Goal: Communication & Community: Connect with others

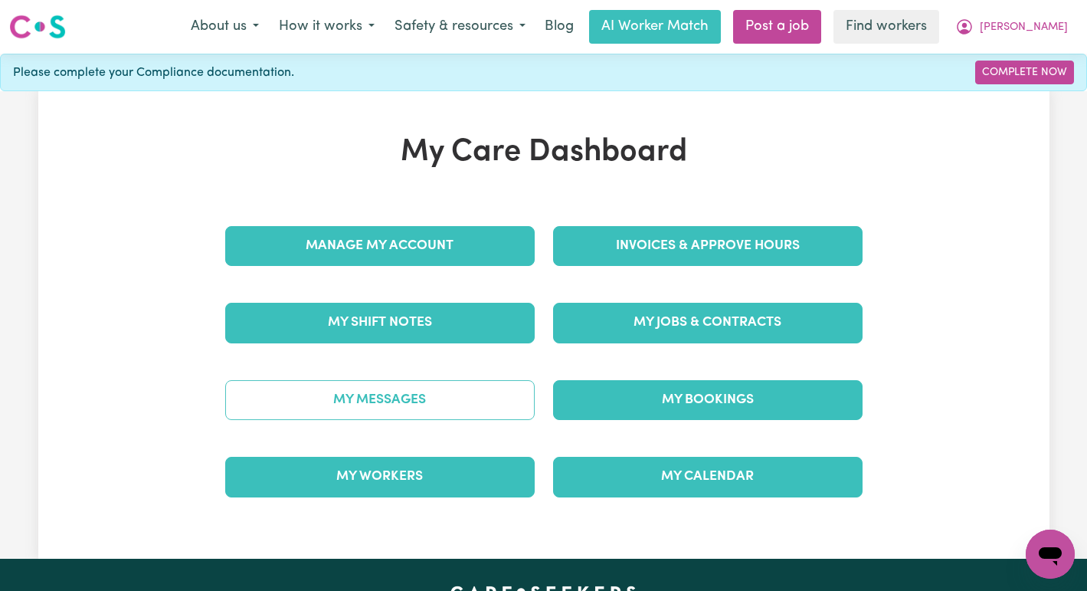
click at [349, 393] on link "My Messages" at bounding box center [380, 400] width 310 height 40
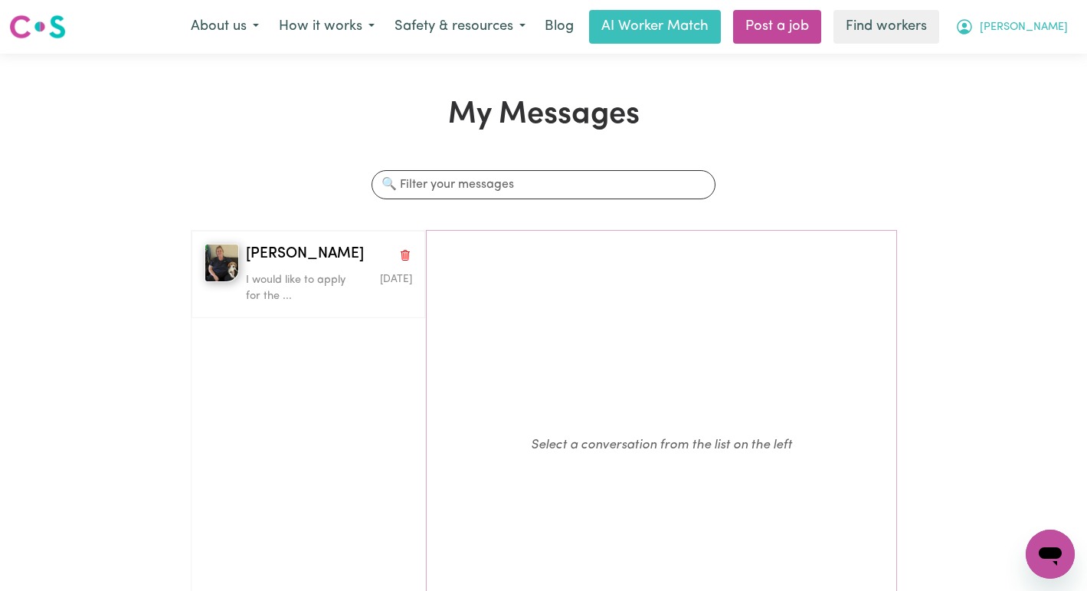
click at [1041, 26] on span "[PERSON_NAME]" at bounding box center [1024, 27] width 88 height 17
click at [1013, 105] on div "My Messages Search conversations [PERSON_NAME] would like to apply for the ... …" at bounding box center [543, 390] width 1087 height 587
click at [1050, 28] on span "[PERSON_NAME]" at bounding box center [1024, 27] width 88 height 17
click at [1033, 77] on link "Logout" at bounding box center [1016, 88] width 121 height 29
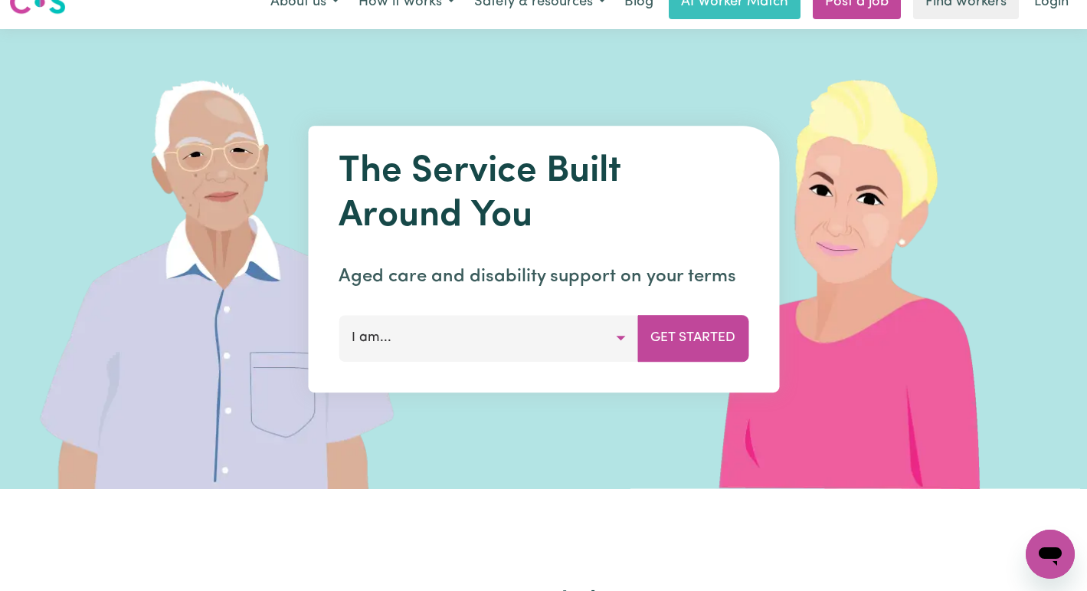
scroll to position [24, 0]
click at [1048, 1] on link "Login" at bounding box center [1051, 3] width 53 height 34
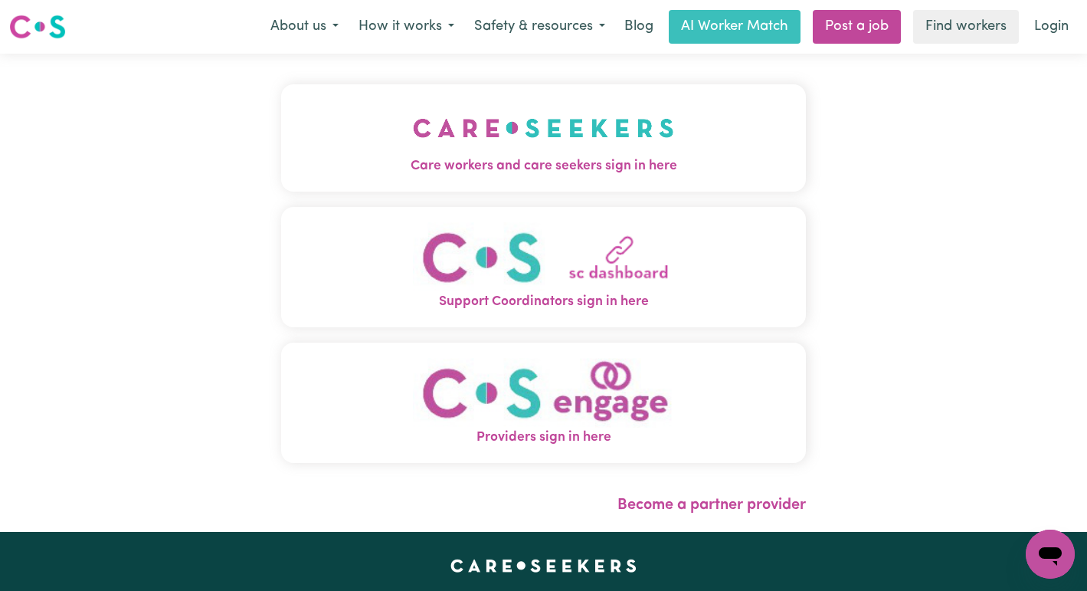
click at [479, 176] on button "Care workers and care seekers sign in here" at bounding box center [544, 137] width 526 height 107
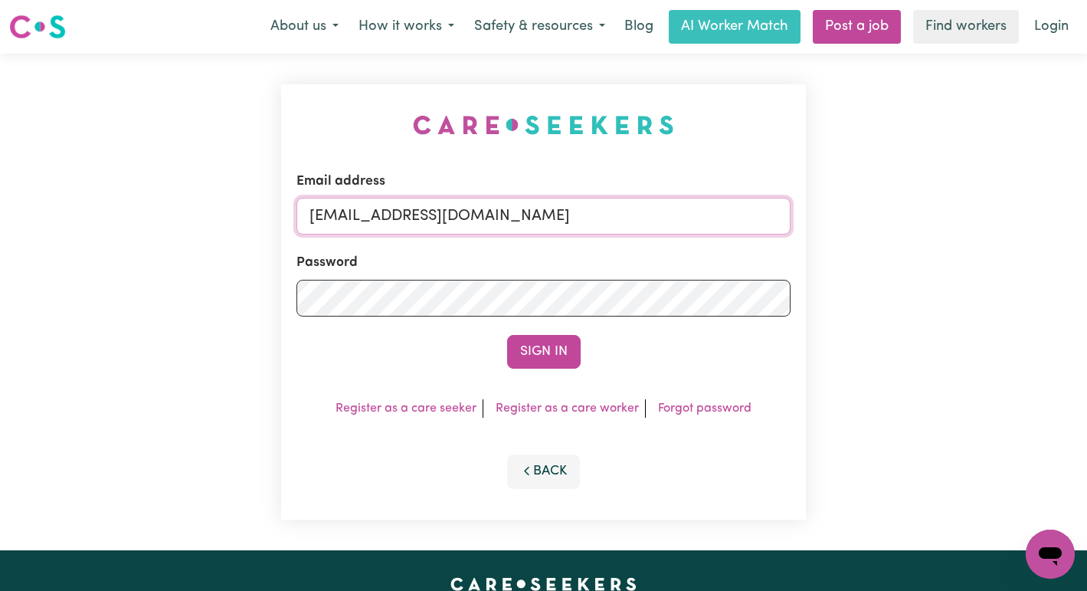
drag, startPoint x: 648, startPoint y: 215, endPoint x: 391, endPoint y: 206, distance: 257.6
click at [391, 206] on input "[EMAIL_ADDRESS][DOMAIN_NAME]" at bounding box center [544, 216] width 495 height 37
paste input "[PERSON_NAME]"
type input "[EMAIL_ADDRESS][DOMAIN_NAME]"
click at [507, 335] on button "Sign In" at bounding box center [544, 352] width 74 height 34
